Goal: Information Seeking & Learning: Learn about a topic

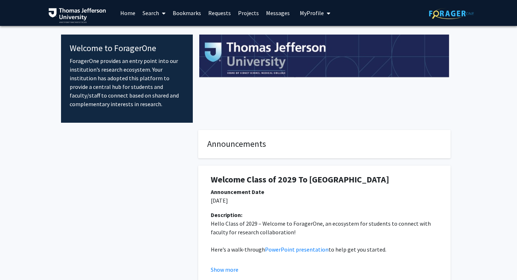
click at [143, 17] on link "Search" at bounding box center [154, 12] width 30 height 25
click at [156, 35] on span "Faculty/Staff" at bounding box center [165, 33] width 53 height 14
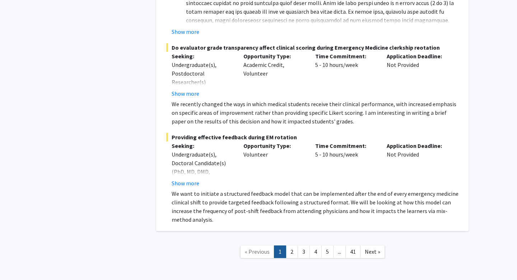
scroll to position [5277, 0]
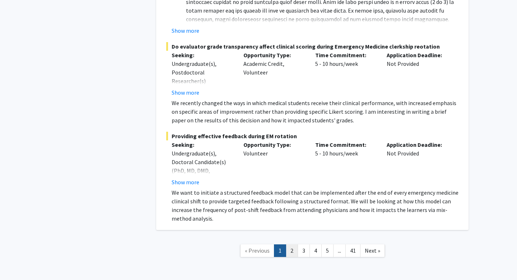
click at [294, 245] on link "2" at bounding box center [292, 250] width 12 height 13
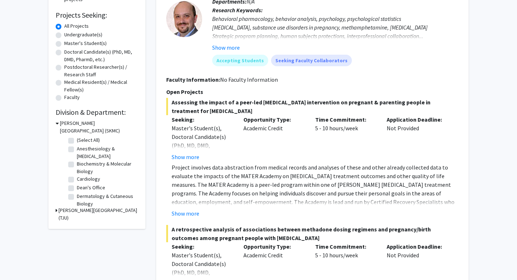
scroll to position [124, 0]
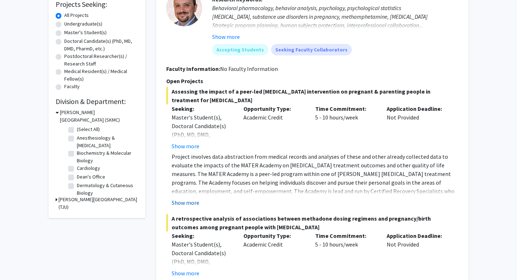
click at [184, 204] on button "Show more" at bounding box center [186, 202] width 28 height 9
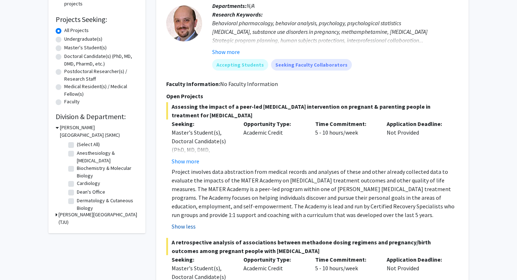
scroll to position [51, 0]
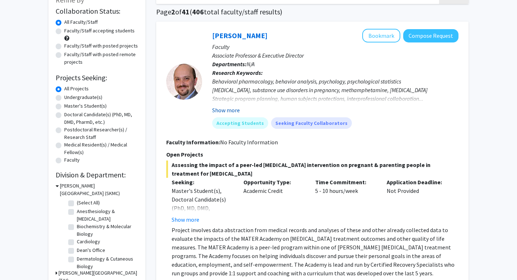
click at [229, 106] on button "Show more" at bounding box center [226, 110] width 28 height 9
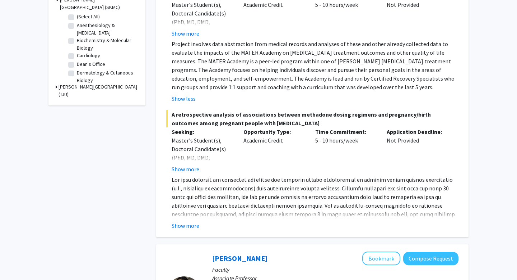
scroll to position [309, 0]
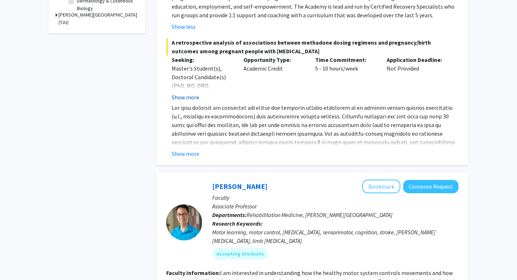
click at [192, 101] on button "Show more" at bounding box center [186, 97] width 28 height 9
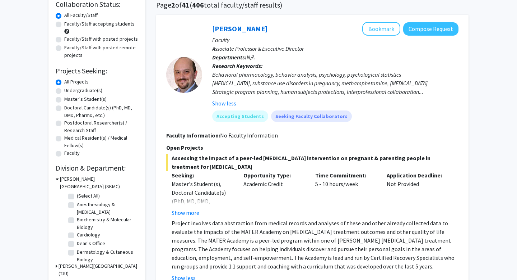
scroll to position [56, 0]
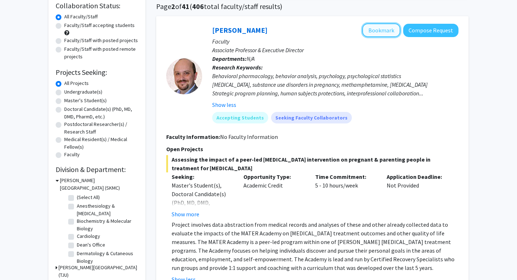
click at [379, 32] on button "Bookmark" at bounding box center [382, 30] width 38 height 14
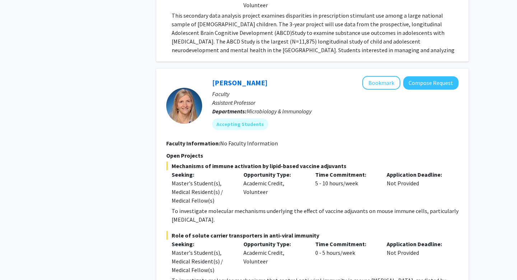
scroll to position [2776, 0]
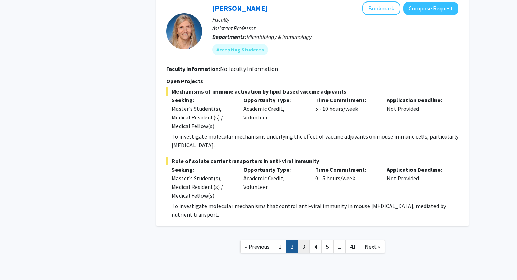
click at [301, 240] on link "3" at bounding box center [304, 246] width 12 height 13
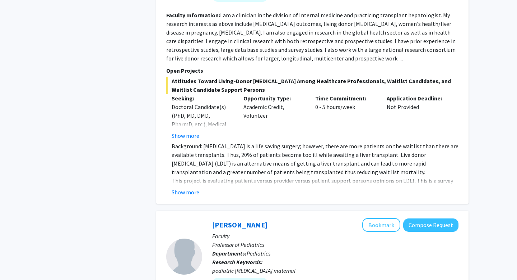
scroll to position [1939, 0]
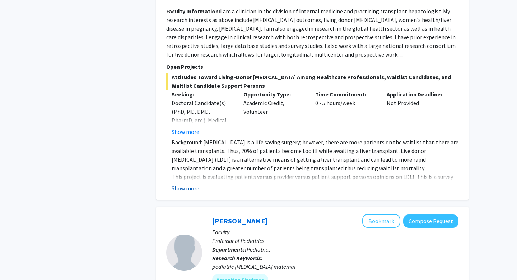
click at [185, 184] on button "Show more" at bounding box center [186, 188] width 28 height 9
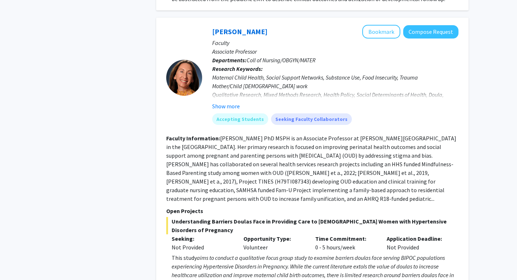
scroll to position [2507, 0]
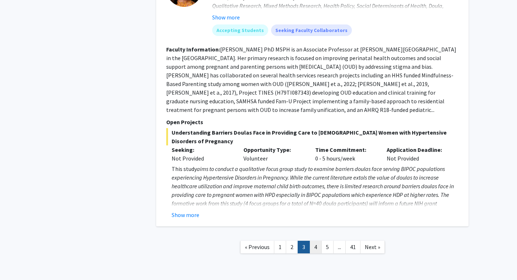
click at [315, 240] on link "4" at bounding box center [316, 246] width 12 height 13
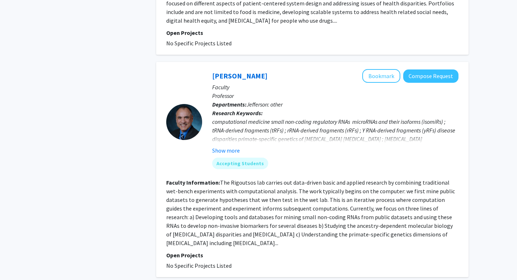
scroll to position [1552, 0]
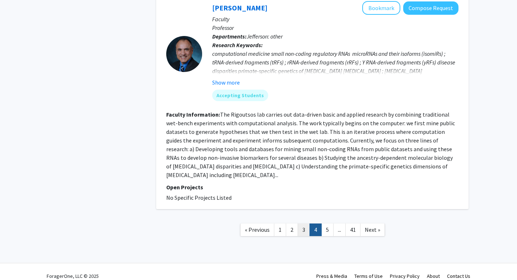
click at [302, 225] on link "3" at bounding box center [304, 229] width 12 height 13
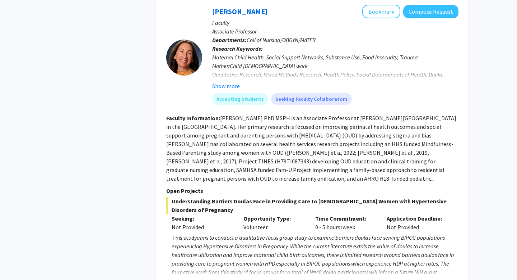
scroll to position [2412, 0]
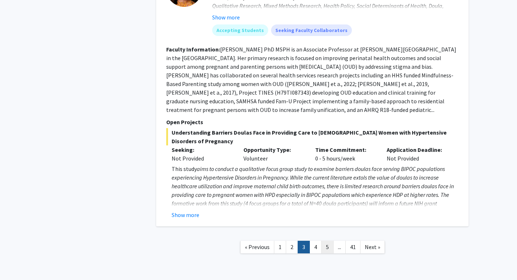
click at [324, 240] on link "5" at bounding box center [328, 246] width 12 height 13
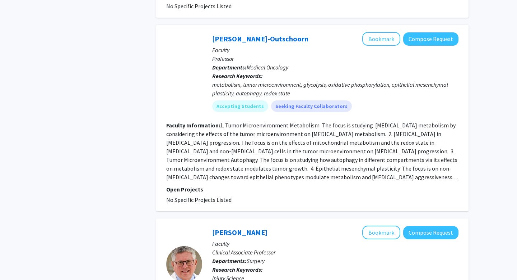
scroll to position [1577, 0]
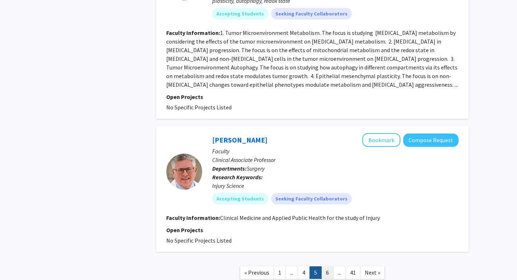
click at [328, 266] on link "6" at bounding box center [328, 272] width 12 height 13
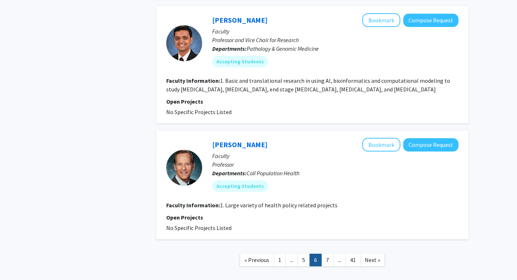
scroll to position [1336, 0]
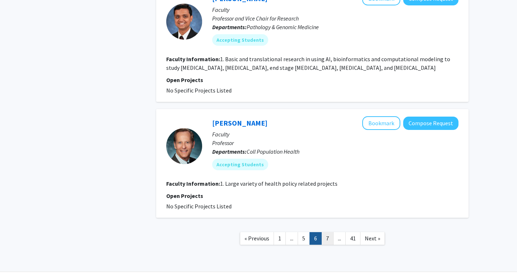
click at [327, 232] on link "7" at bounding box center [328, 238] width 12 height 13
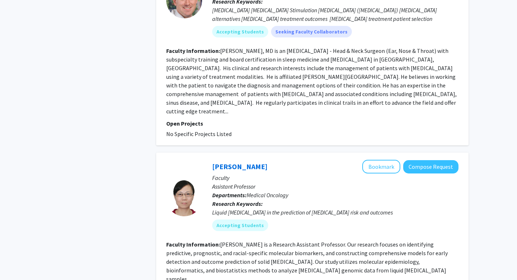
scroll to position [1574, 0]
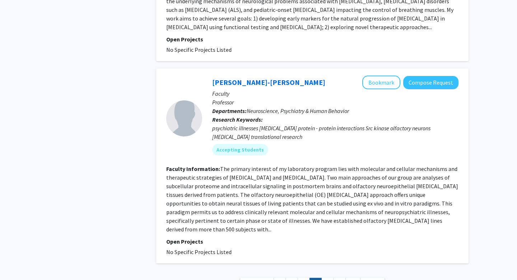
scroll to position [1511, 0]
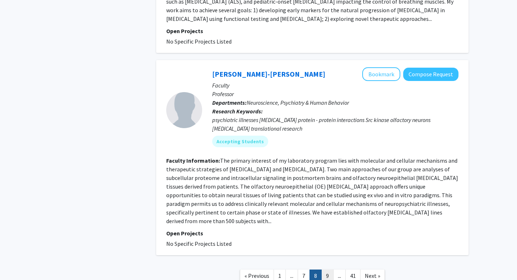
click at [327, 269] on link "9" at bounding box center [328, 275] width 12 height 13
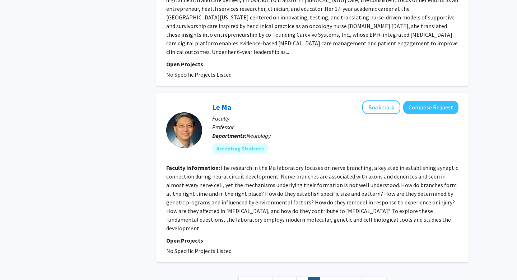
scroll to position [1441, 0]
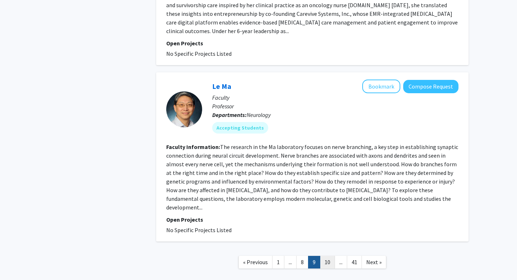
click at [326, 255] on link "10" at bounding box center [327, 261] width 15 height 13
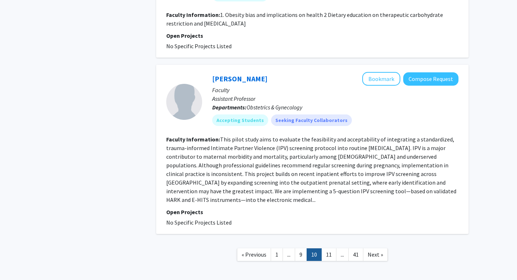
scroll to position [1203, 0]
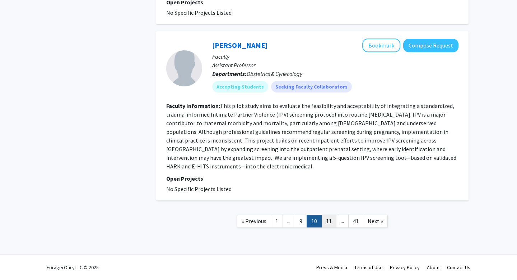
click at [327, 220] on link "11" at bounding box center [329, 221] width 15 height 13
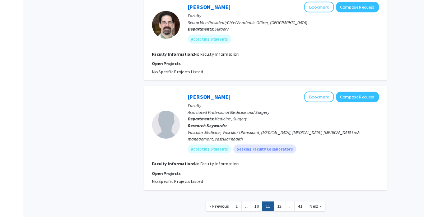
scroll to position [1083, 0]
